Goal: Task Accomplishment & Management: Use online tool/utility

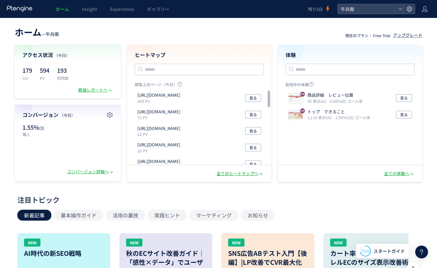
click at [239, 174] on div "全てのヒートマップへ" at bounding box center [239, 174] width 47 height 6
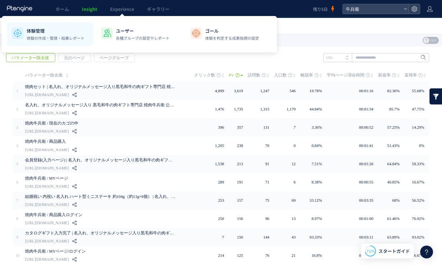
click at [34, 29] on p "体験管理" at bounding box center [56, 31] width 58 height 6
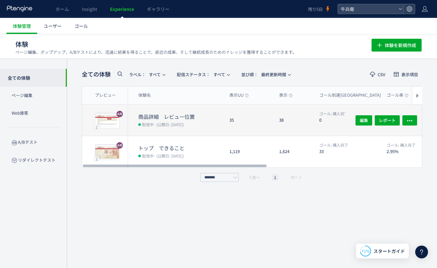
click at [221, 128] on dl "商品詳細　レビュー位置 配信中 (公開日: [DATE])" at bounding box center [181, 124] width 86 height 23
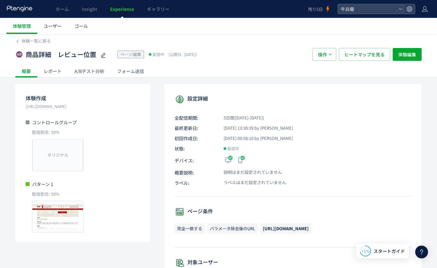
click at [81, 73] on div "A/Bテスト分析" at bounding box center [89, 71] width 43 height 13
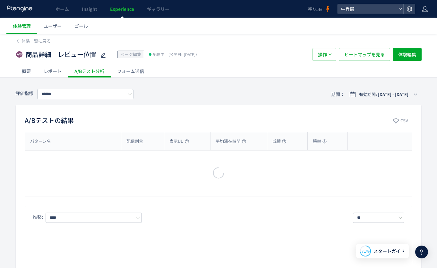
type input "****"
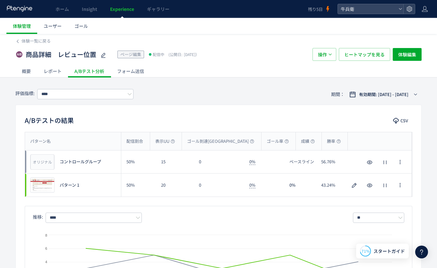
scroll to position [1, 0]
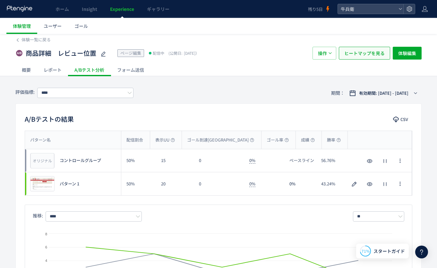
click at [377, 48] on span "ヒートマップを見る" at bounding box center [364, 53] width 40 height 13
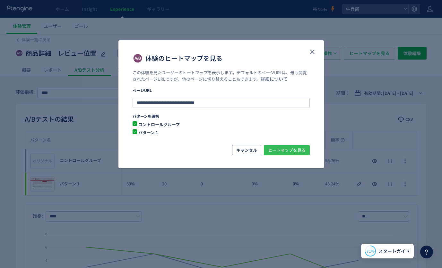
click at [276, 153] on span "ヒートマップを見る" at bounding box center [287, 150] width 38 height 10
click at [309, 53] on icon "close" at bounding box center [312, 52] width 8 height 8
